Goal: Transaction & Acquisition: Purchase product/service

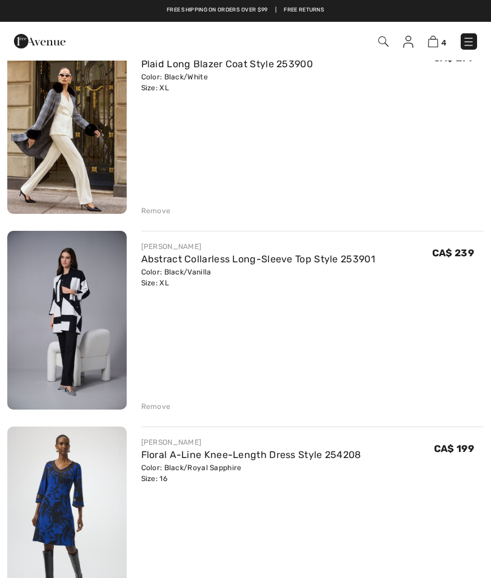
scroll to position [143, 0]
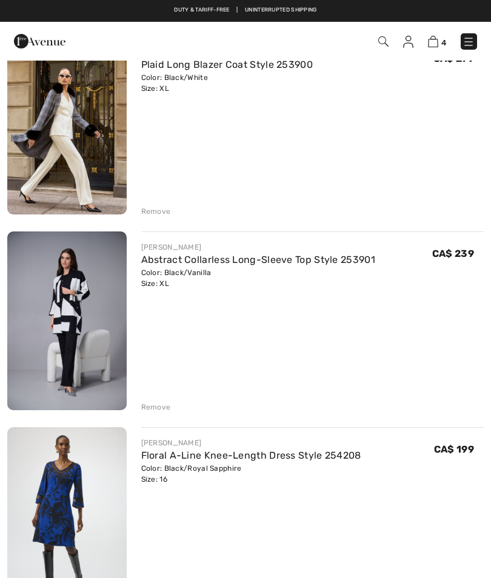
click at [71, 116] on img at bounding box center [66, 125] width 119 height 178
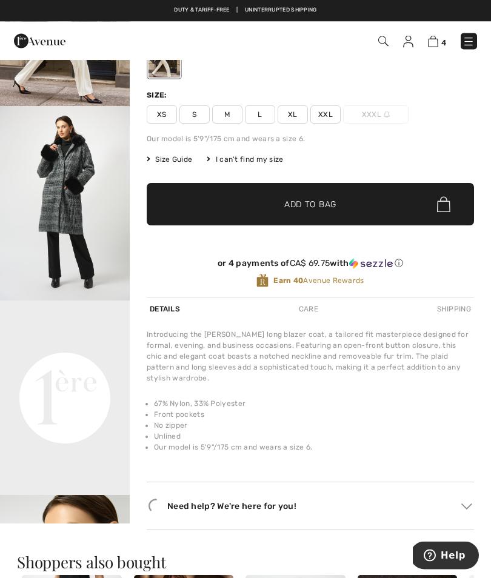
scroll to position [151, 0]
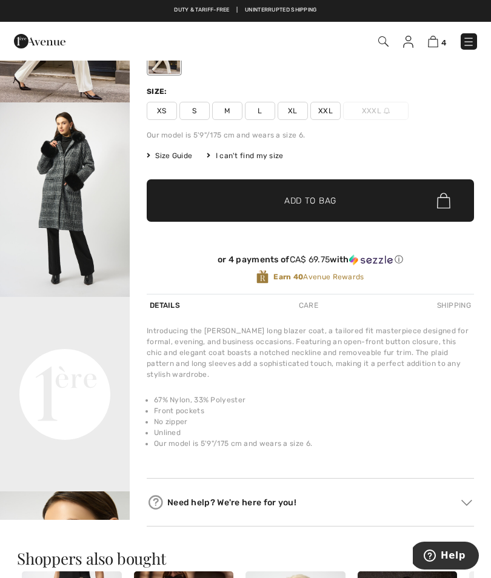
click at [312, 305] on div "Care" at bounding box center [308, 305] width 25 height 22
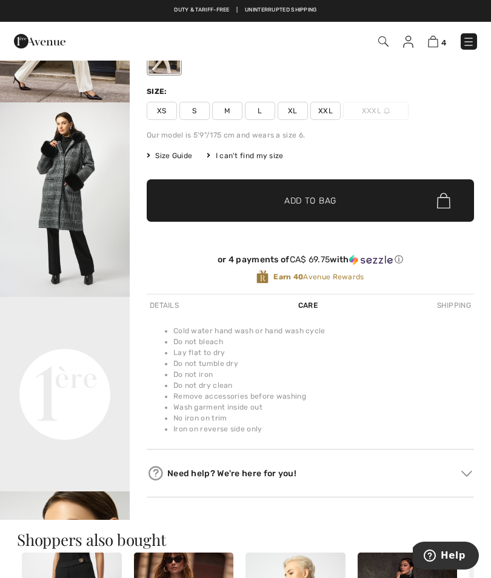
click at [167, 301] on div "Details" at bounding box center [164, 305] width 35 height 22
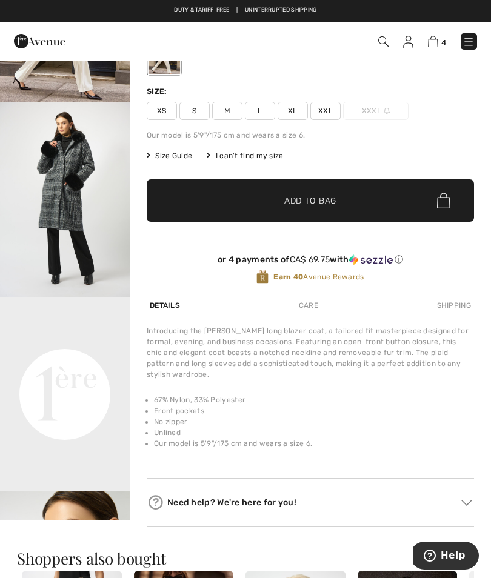
click at [433, 38] on img at bounding box center [433, 42] width 10 height 12
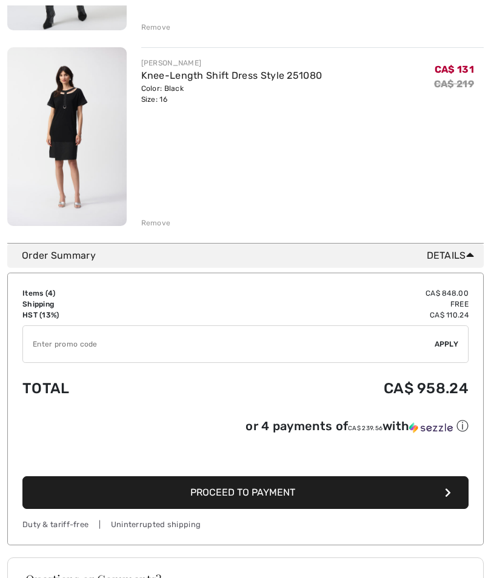
scroll to position [718, 0]
click at [294, 498] on span "Proceed to Payment" at bounding box center [242, 493] width 105 height 12
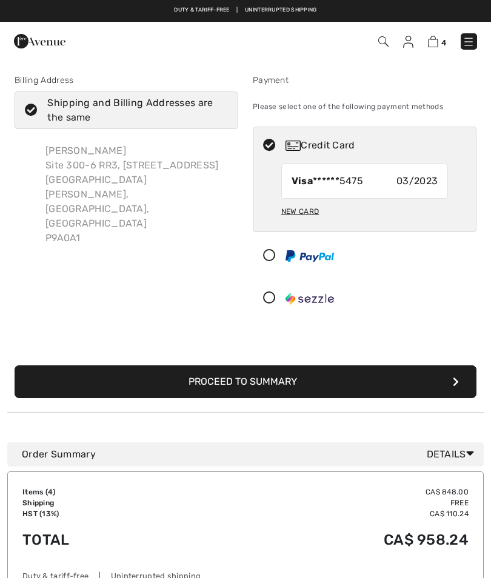
click at [306, 216] on div "New Card" at bounding box center [300, 211] width 38 height 21
radio input "true"
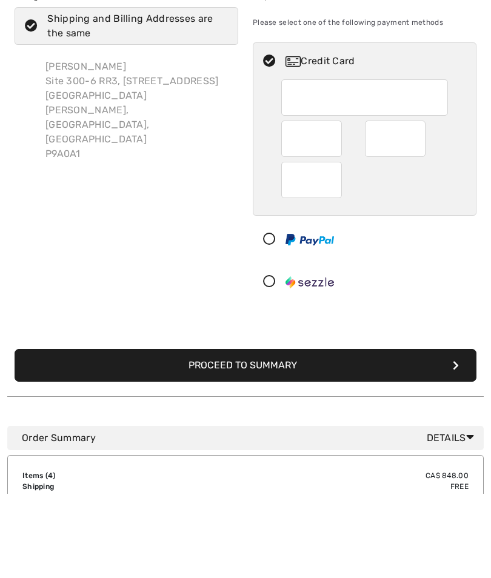
click at [284, 433] on button "Proceed to Summary" at bounding box center [246, 449] width 462 height 33
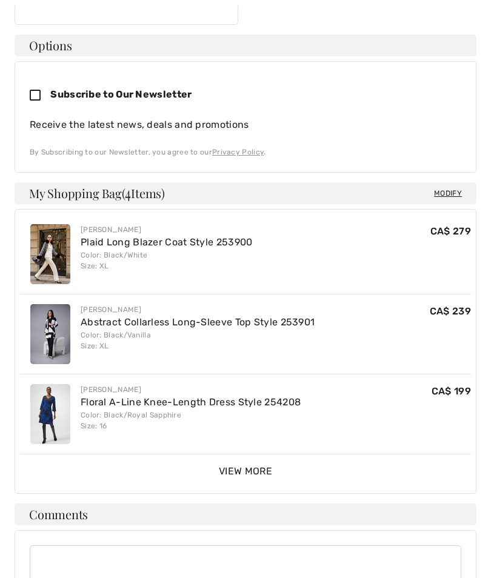
scroll to position [365, 0]
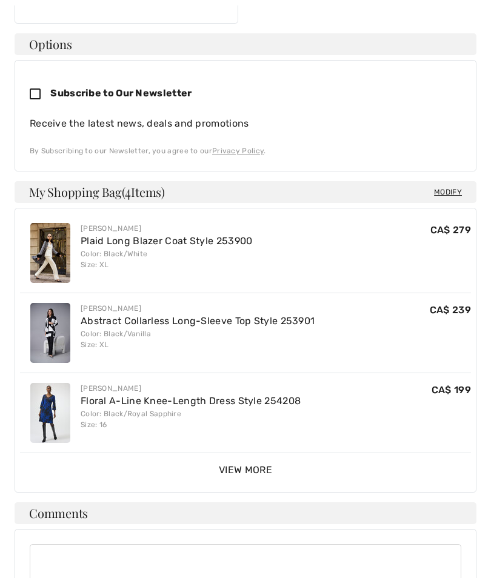
click at [263, 465] on span "View More" at bounding box center [245, 471] width 53 height 12
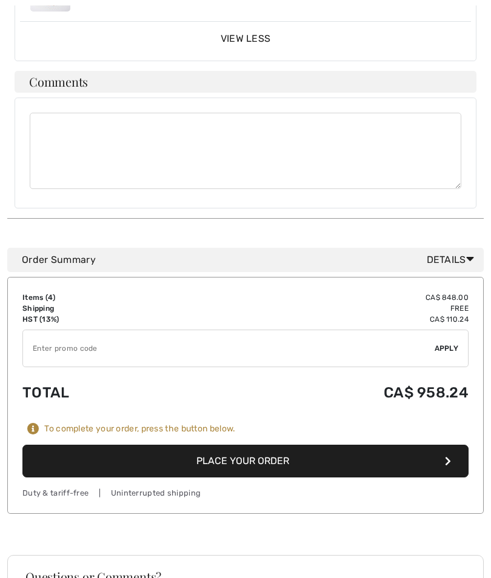
scroll to position [877, 0]
click at [276, 445] on button "Place Your Order" at bounding box center [245, 461] width 446 height 33
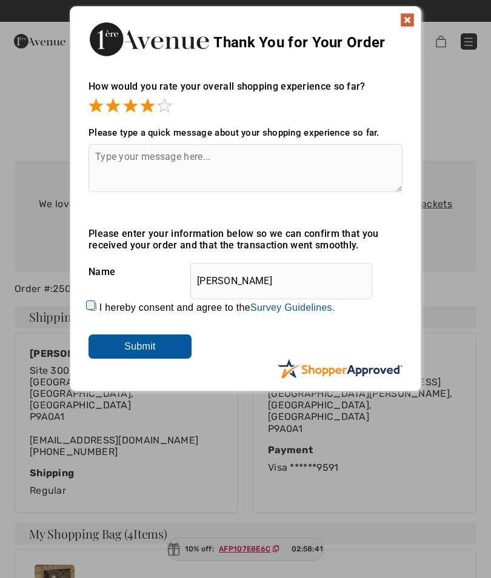
click at [407, 24] on img at bounding box center [407, 20] width 15 height 15
